Goal: Download file/media

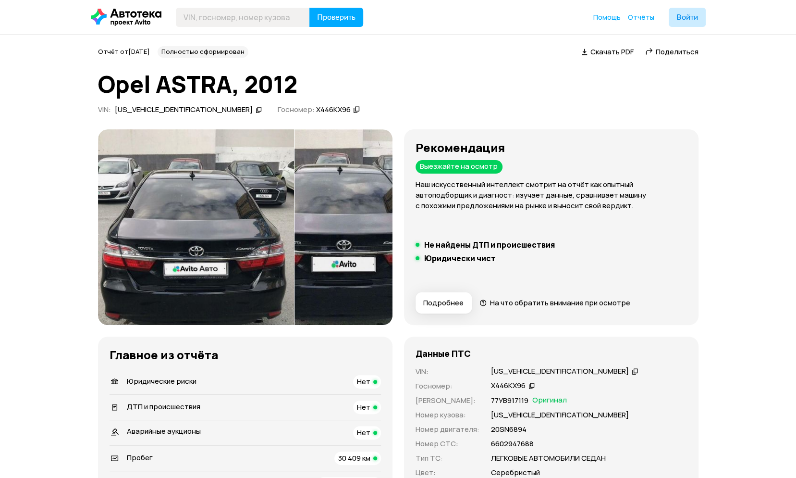
click at [617, 51] on span "Скачать PDF" at bounding box center [612, 52] width 43 height 10
click at [597, 52] on span "Скачать PDF" at bounding box center [612, 52] width 43 height 10
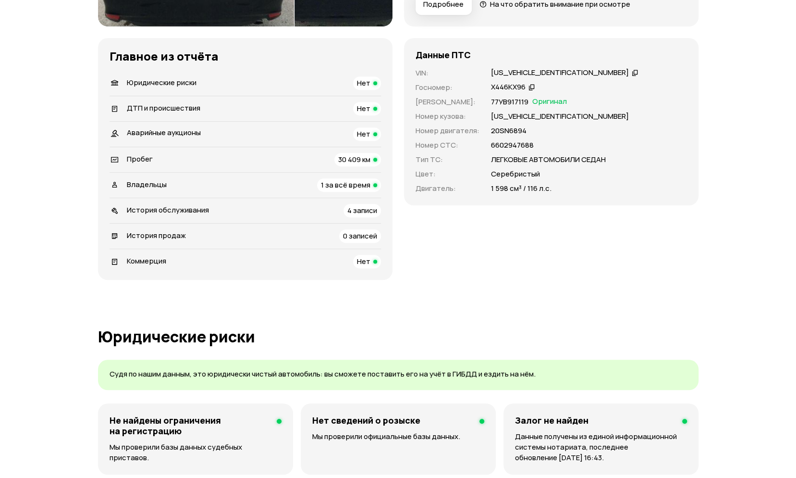
scroll to position [240, 0]
